Goal: Information Seeking & Learning: Check status

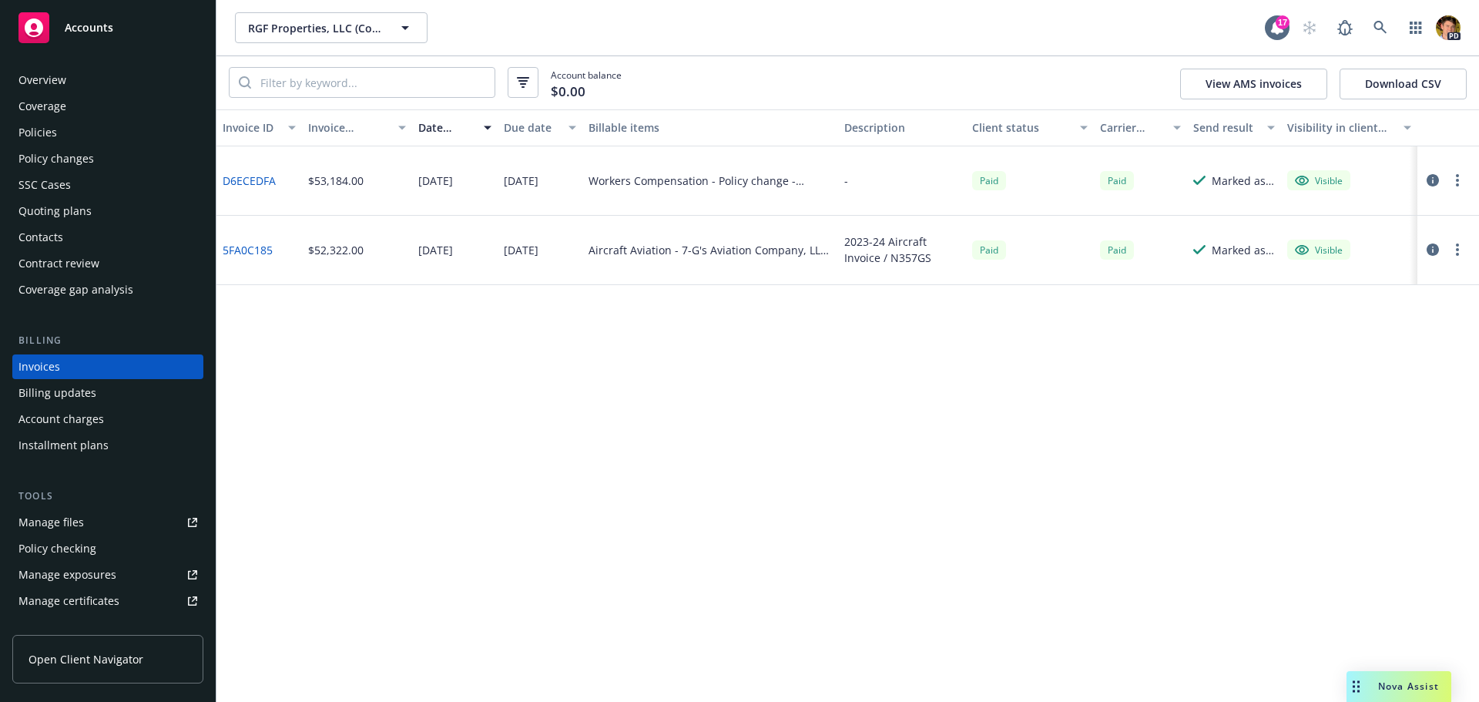
click at [334, 381] on div "Invoice ID Invoice amount Date issued Due date Billable items Description Clien…" at bounding box center [847, 405] width 1262 height 592
